Goal: Task Accomplishment & Management: Manage account settings

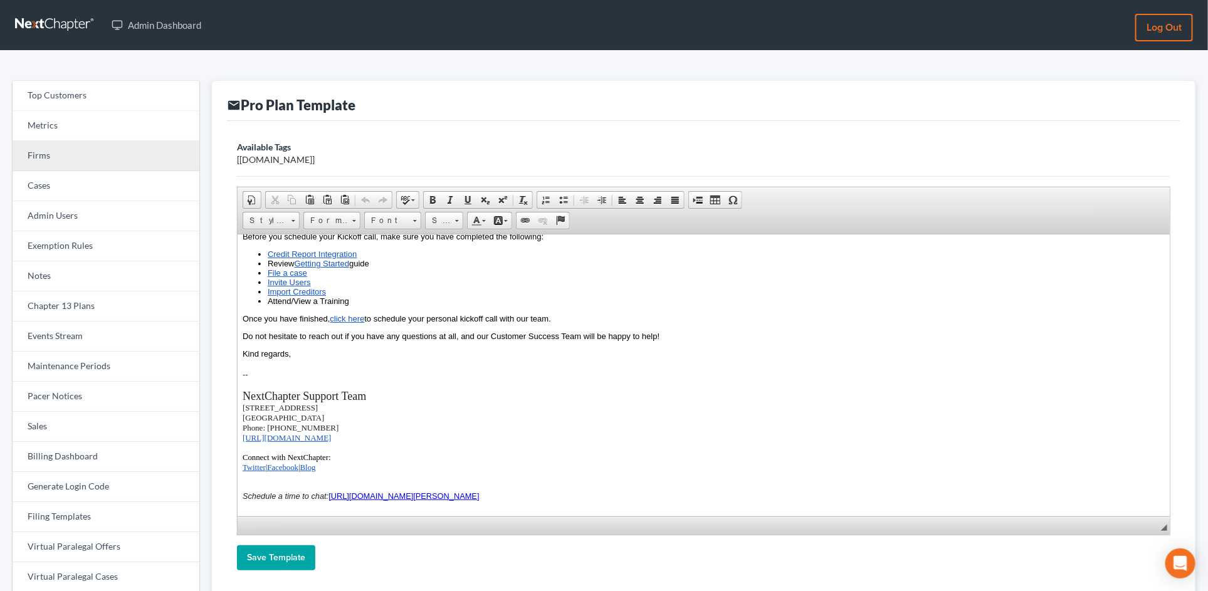
click at [111, 159] on link "Firms" at bounding box center [106, 156] width 187 height 30
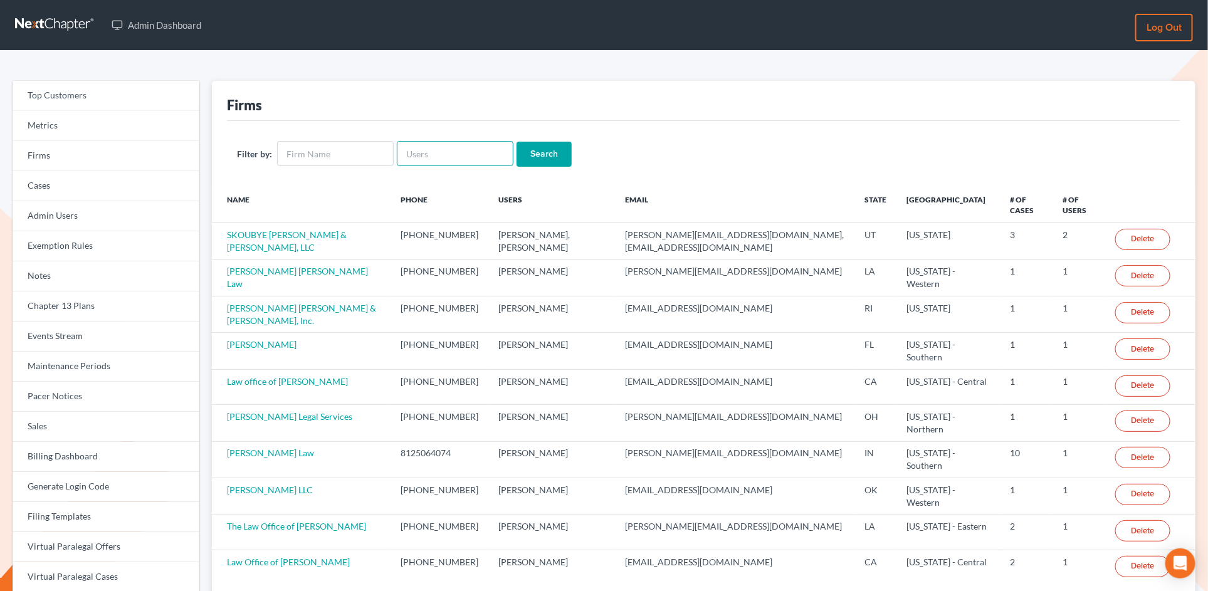
click at [435, 159] on input "text" at bounding box center [455, 153] width 117 height 25
paste input "[EMAIL_ADDRESS][DOMAIN_NAME]"
type input "[EMAIL_ADDRESS][DOMAIN_NAME]"
click at [553, 152] on input "Search" at bounding box center [543, 154] width 55 height 25
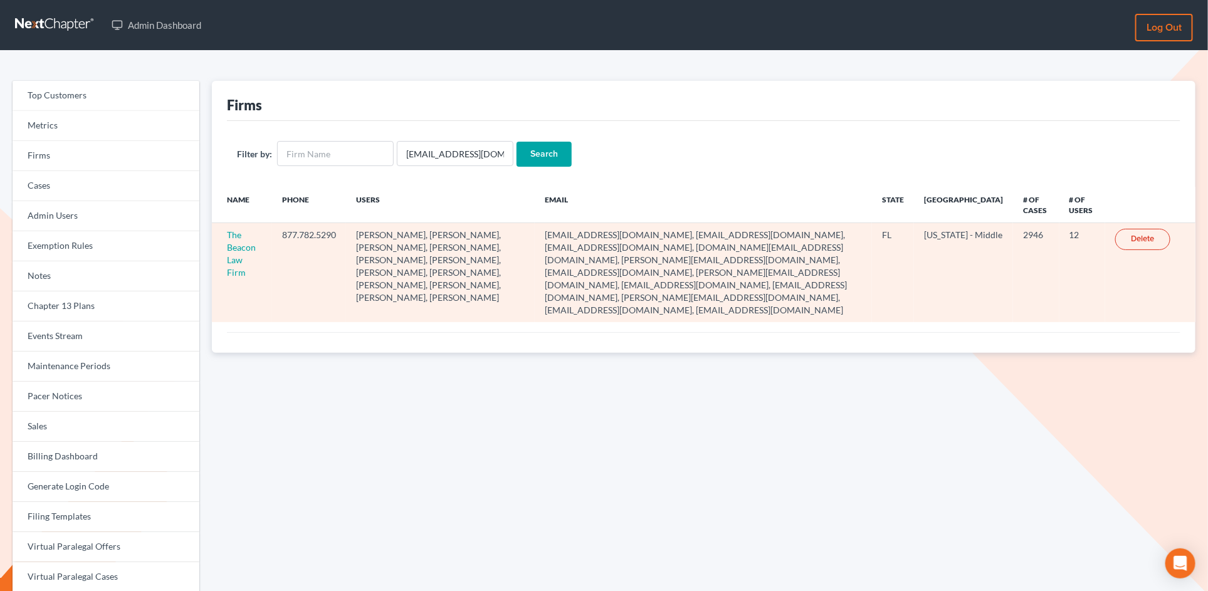
click at [244, 253] on td "The Beacon Law Firm" at bounding box center [242, 272] width 60 height 99
click at [244, 252] on link "The Beacon Law Firm" at bounding box center [241, 253] width 29 height 48
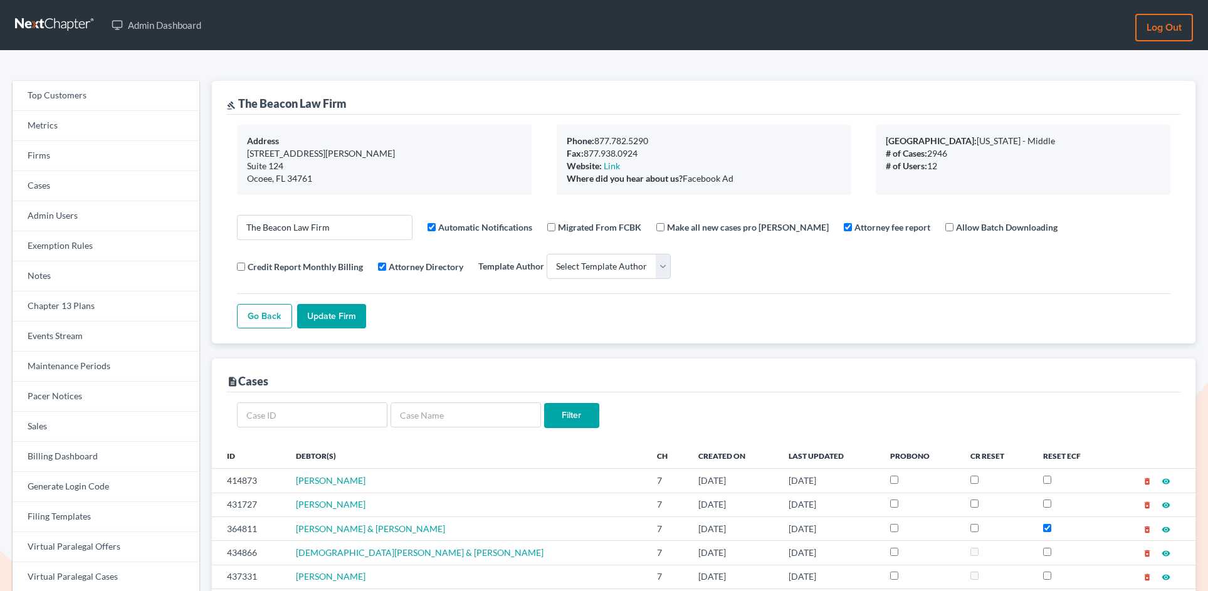
select select
